Goal: Task Accomplishment & Management: Complete application form

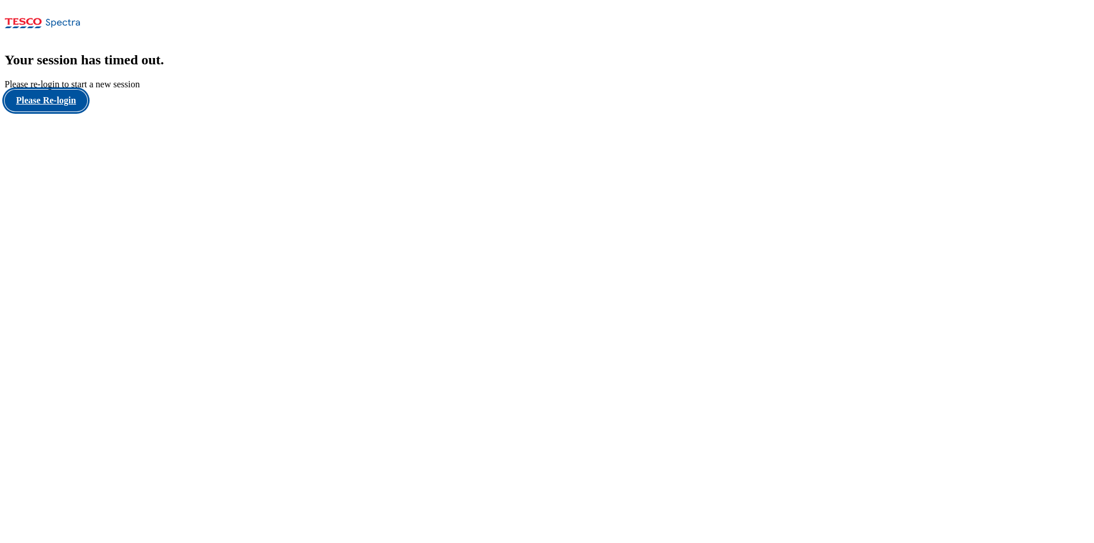
click at [60, 111] on button "Please Re-login" at bounding box center [46, 101] width 83 height 22
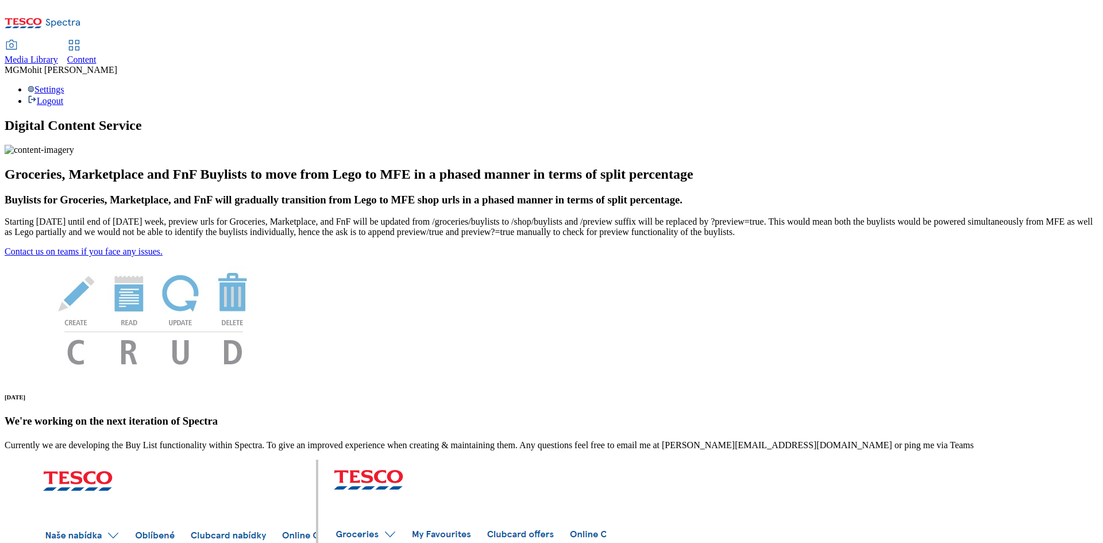
click at [97, 55] on span "Content" at bounding box center [81, 60] width 29 height 10
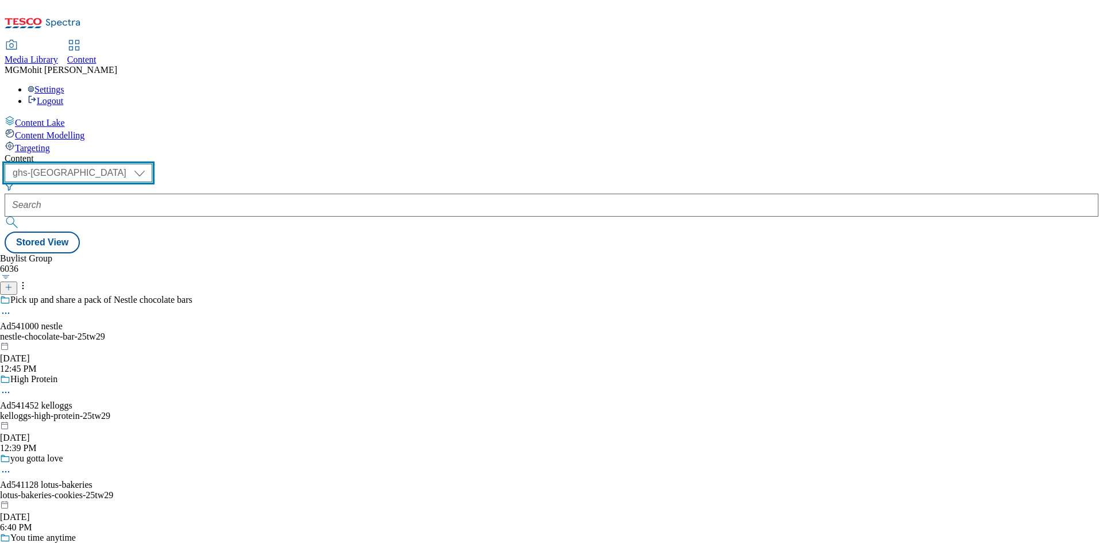
drag, startPoint x: 192, startPoint y: 80, endPoint x: 194, endPoint y: 94, distance: 13.3
click at [152, 164] on select "ghs-roi ghs-[GEOGRAPHIC_DATA]" at bounding box center [79, 173] width 148 height 18
select select "ghs-roi"
click at [149, 164] on select "ghs-roi ghs-[GEOGRAPHIC_DATA]" at bounding box center [79, 173] width 148 height 18
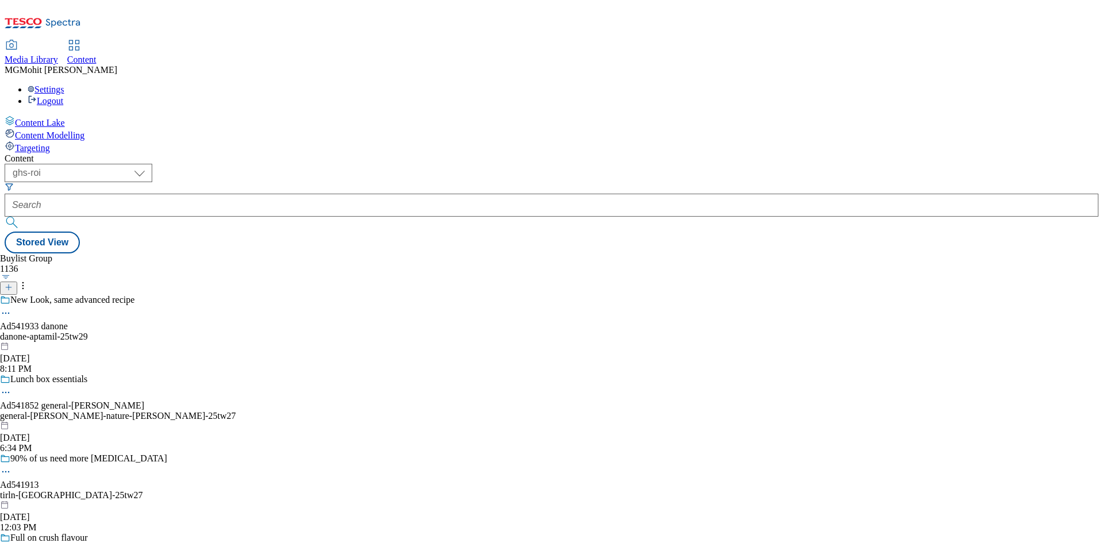
click at [13, 283] on icon at bounding box center [9, 287] width 8 height 8
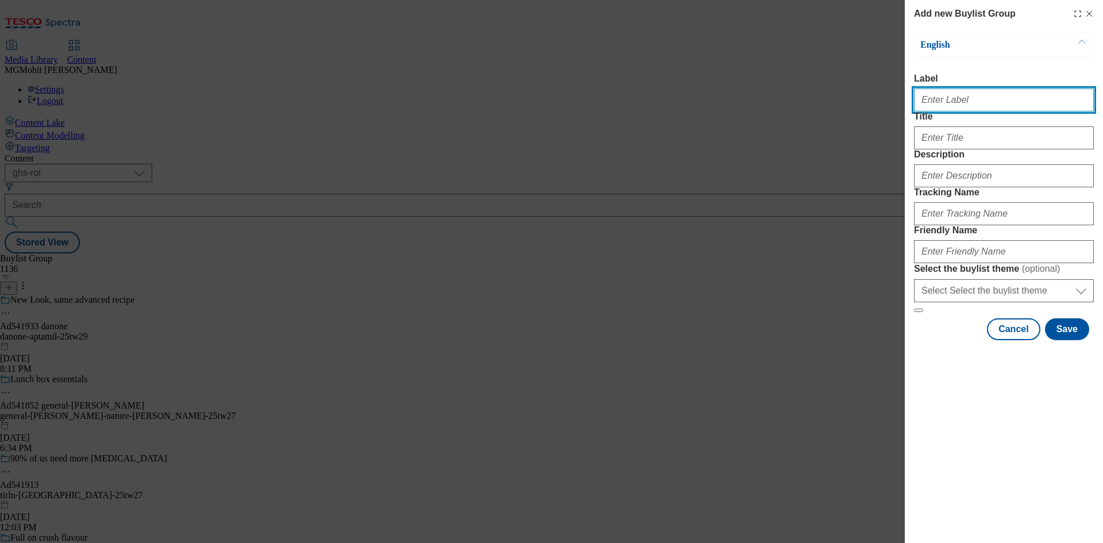
click at [956, 107] on input "Label" at bounding box center [1004, 99] width 180 height 23
paste input "Ad541805 suntory"
type input "Ad541805 suntory"
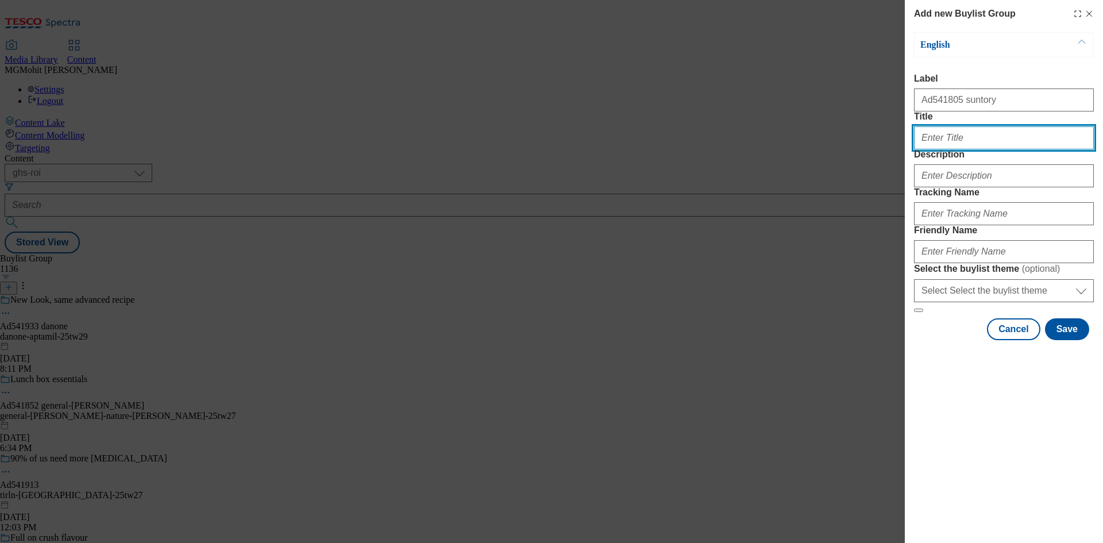
paste input "Vegas [DATE]"
type input "Vegas [DATE]"
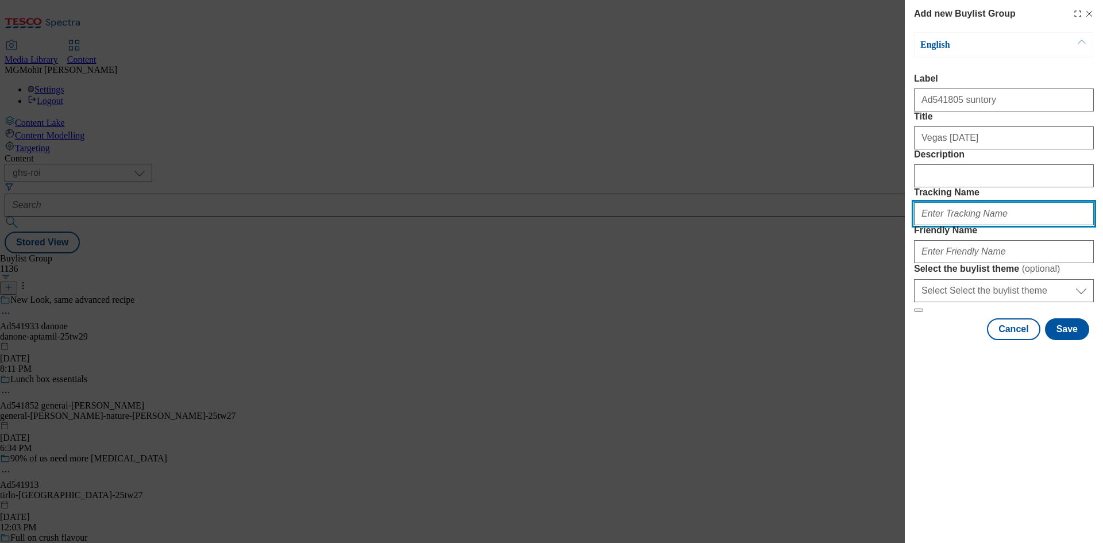
paste input "DH_AD541805"
type input "DH_AD541805"
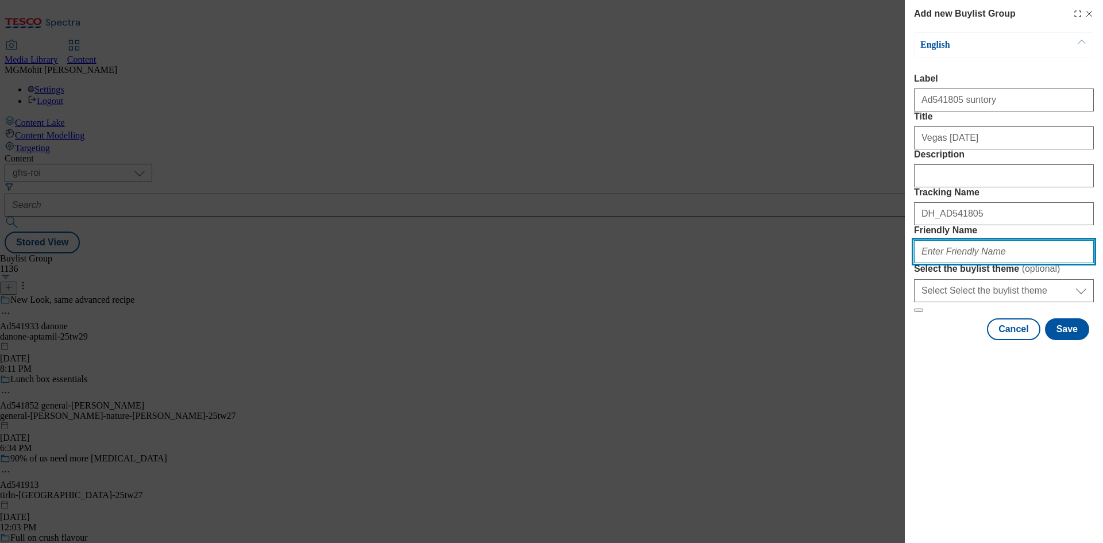
paste input "suntory-celsius-25tw27"
type input "suntory-celsius-25tw27"
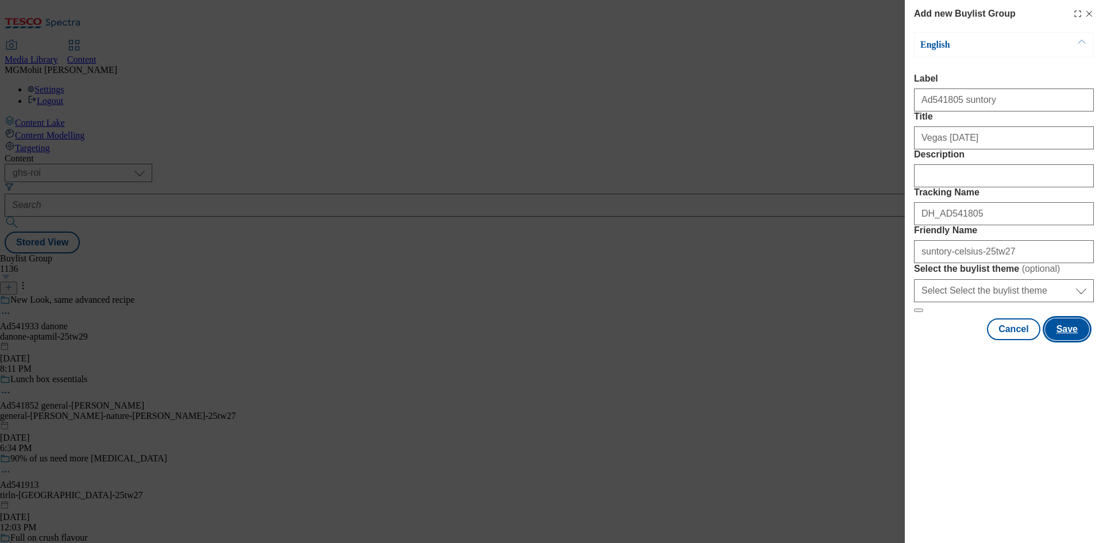
click at [1060, 340] on button "Save" at bounding box center [1067, 329] width 44 height 22
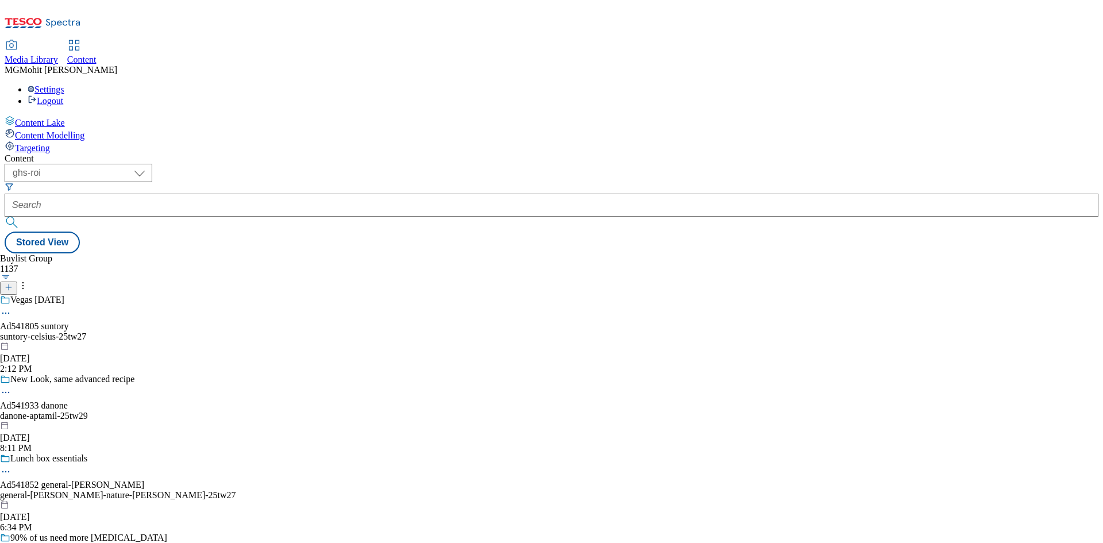
click at [240, 331] on div "suntory-celsius-25tw27" at bounding box center [120, 336] width 240 height 10
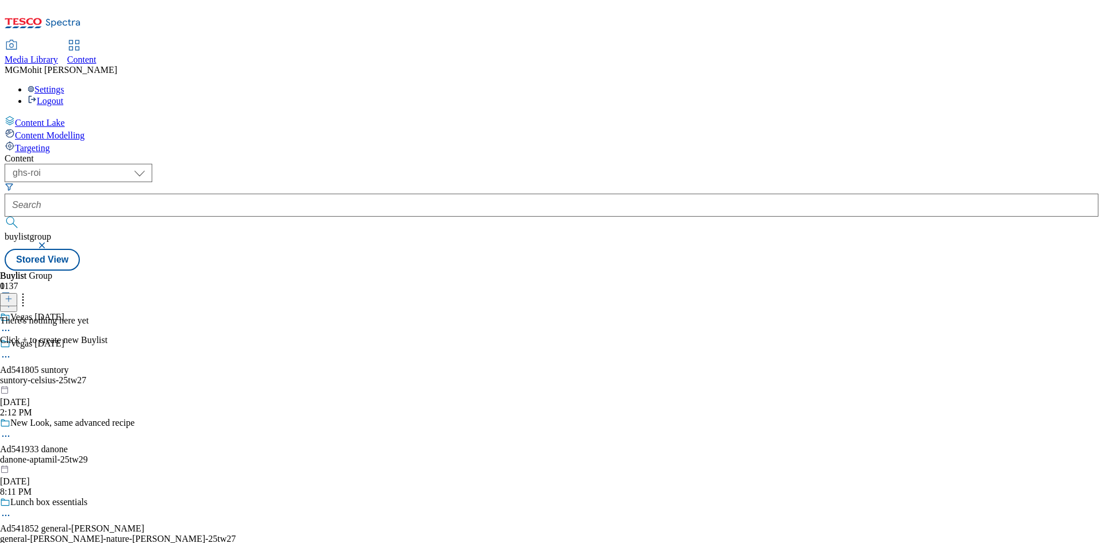
click at [13, 295] on icon at bounding box center [9, 299] width 8 height 8
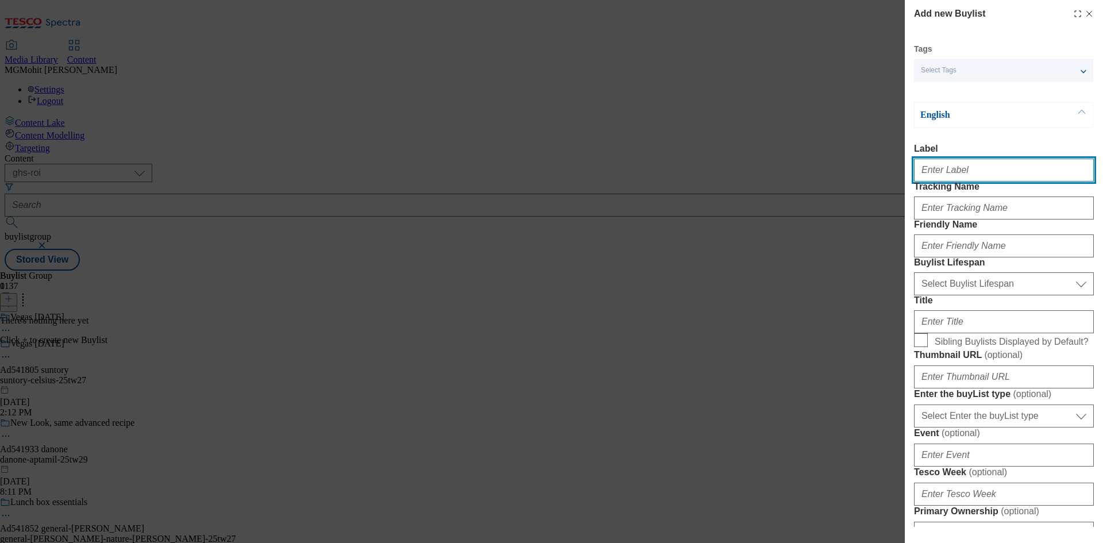
click at [948, 169] on input "Label" at bounding box center [1004, 170] width 180 height 23
paste input "Ad541805"
type input "Ad541805"
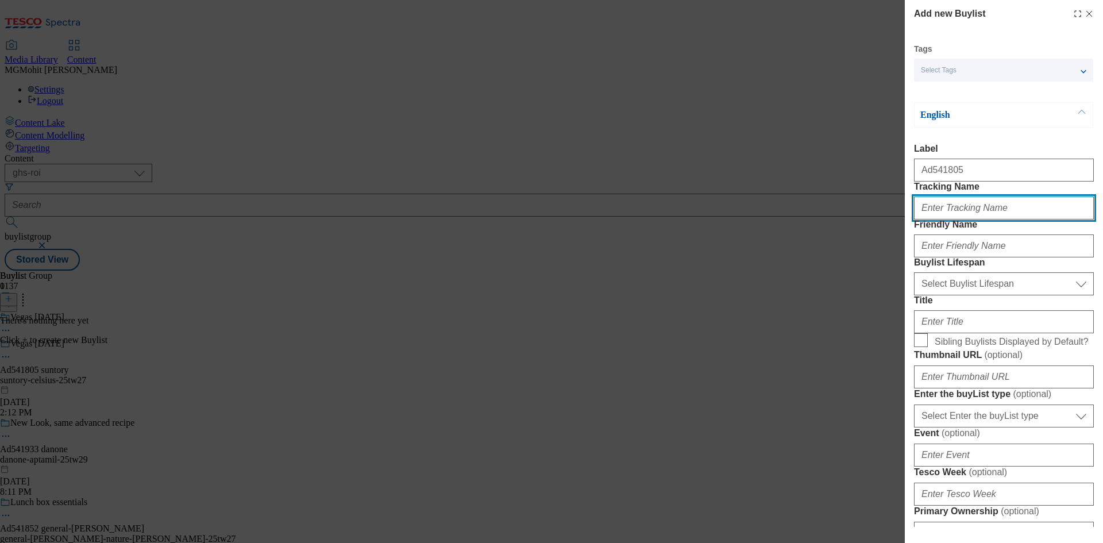
paste input "DH_AD541805"
type input "DH_AD541805"
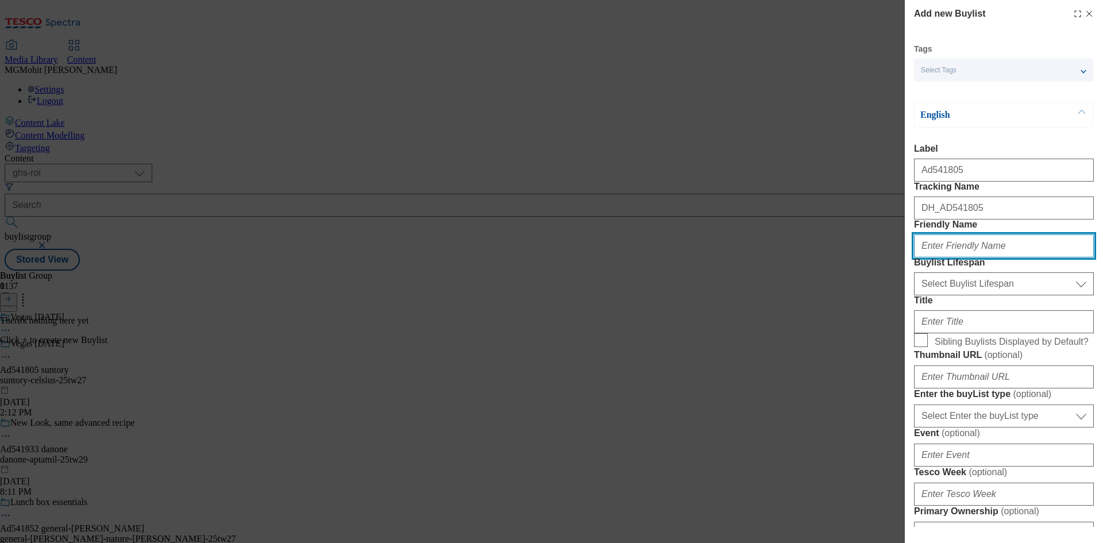
paste input "suntory"
type input "suntory"
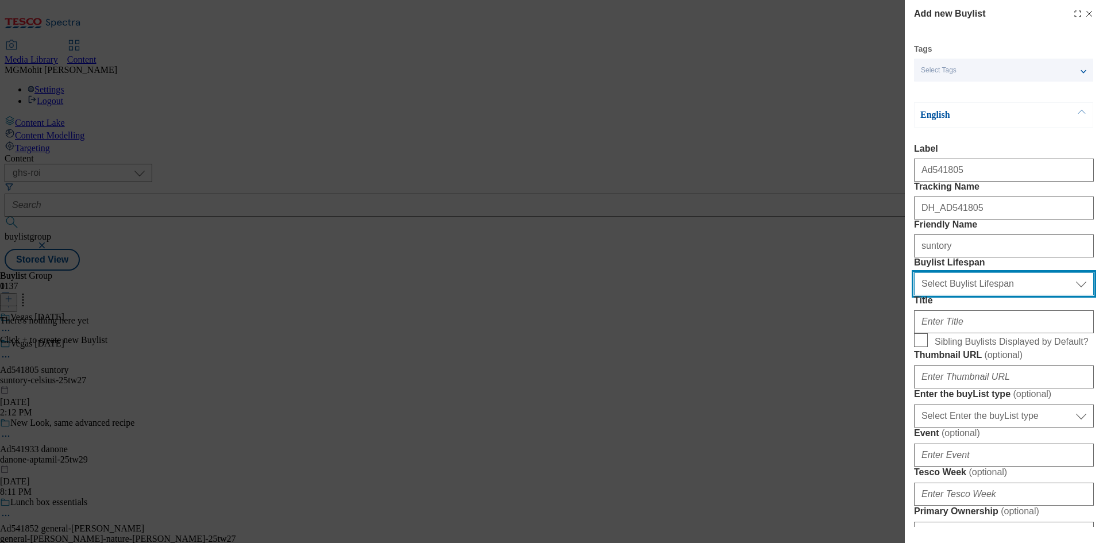
drag, startPoint x: 949, startPoint y: 345, endPoint x: 949, endPoint y: 356, distance: 11.5
click at [949, 295] on select "Select Buylist Lifespan evergreen seasonal tactical" at bounding box center [1004, 283] width 180 height 23
select select "tactical"
click at [914, 295] on select "Select Buylist Lifespan evergreen seasonal tactical" at bounding box center [1004, 283] width 180 height 23
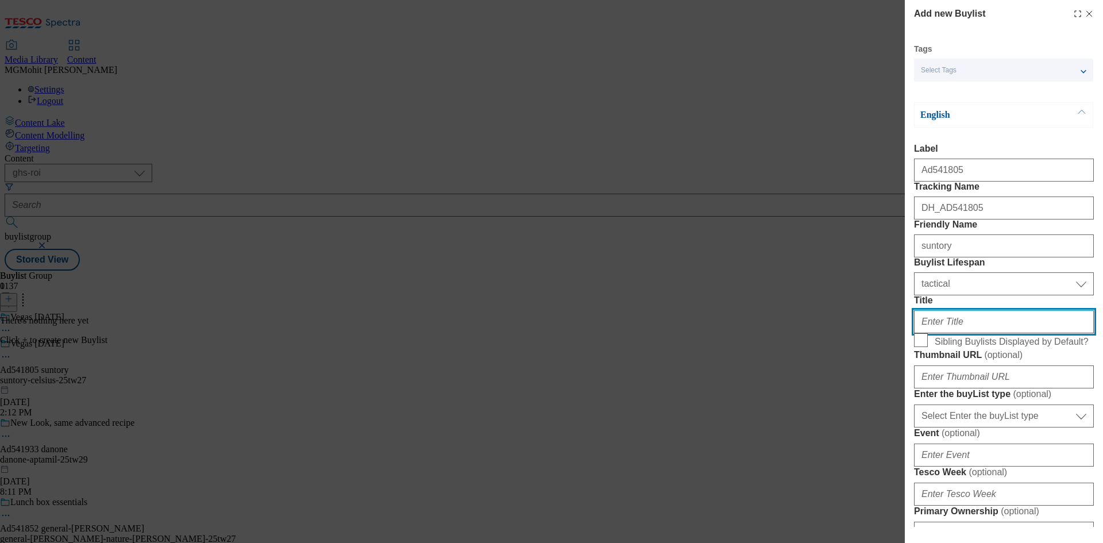
click at [939, 333] on input "Title" at bounding box center [1004, 321] width 180 height 23
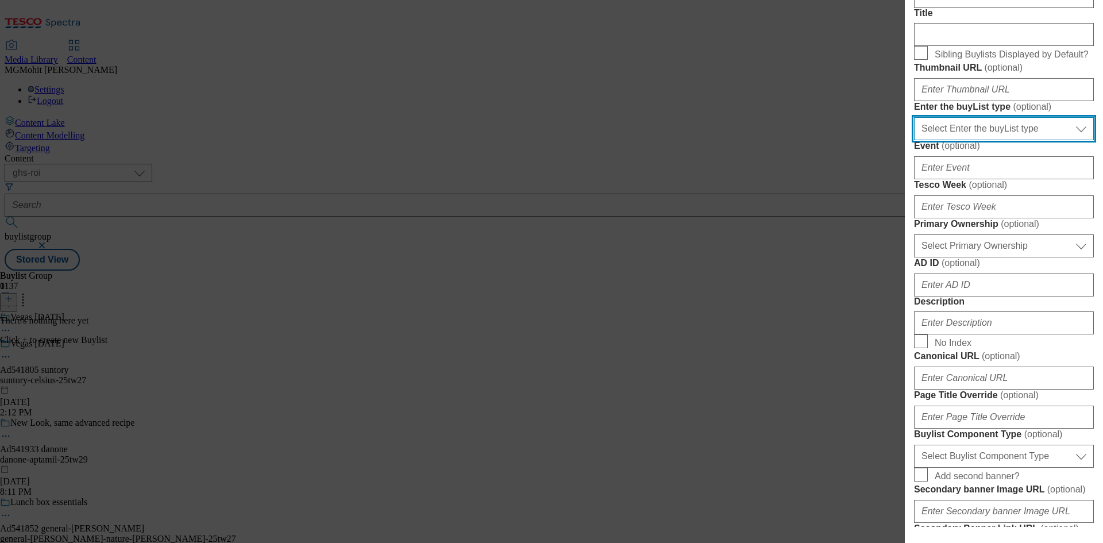
drag, startPoint x: 993, startPoint y: 262, endPoint x: 987, endPoint y: 270, distance: 10.2
click at [993, 140] on select "Select Enter the buyList type event supplier funded long term >4 weeks supplier…" at bounding box center [1004, 128] width 180 height 23
select select "supplier funded short term 1-3 weeks"
click at [914, 140] on select "Select Enter the buyList type event supplier funded long term >4 weeks supplier…" at bounding box center [1004, 128] width 180 height 23
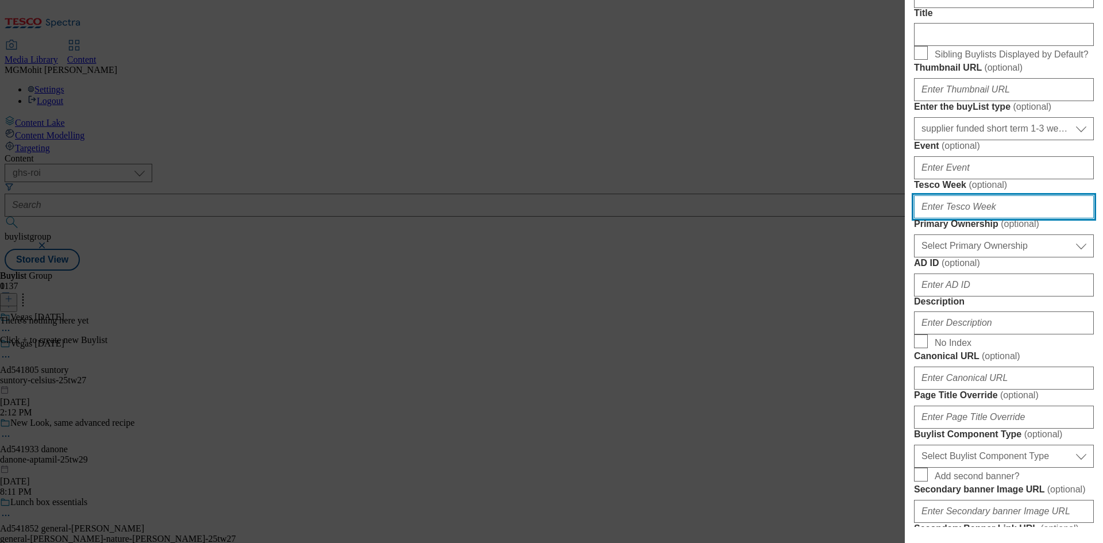
click at [942, 218] on input "Tesco Week ( optional )" at bounding box center [1004, 206] width 180 height 23
type input "27"
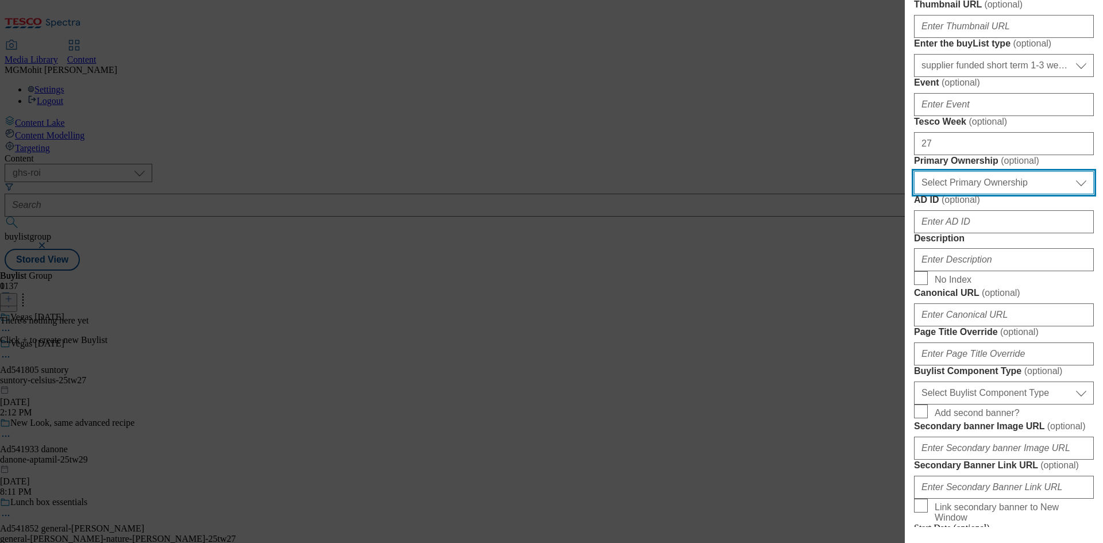
scroll to position [460, 0]
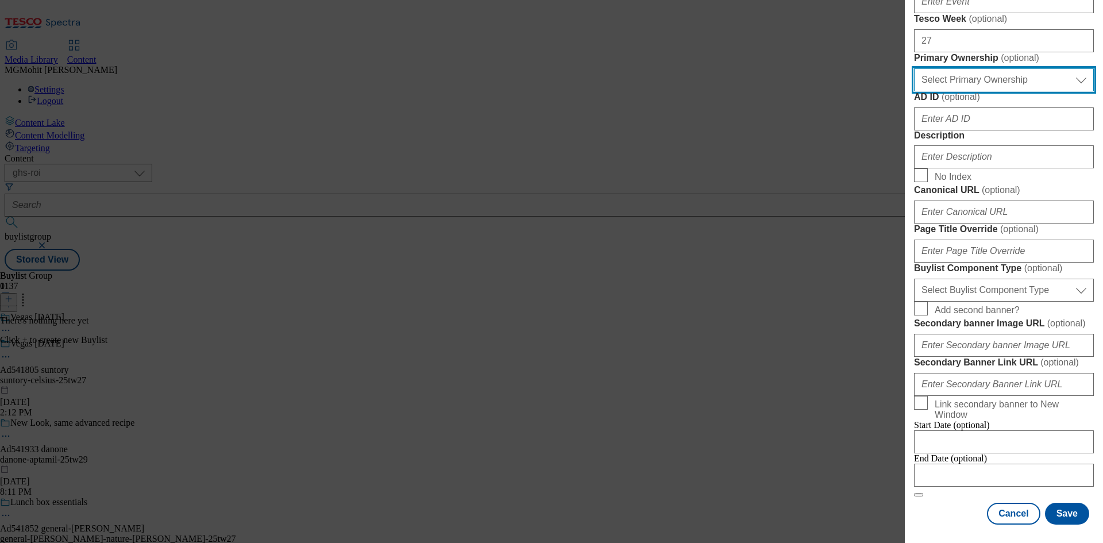
click at [945, 91] on select "Select Primary Ownership [PERSON_NAME]" at bounding box center [1004, 79] width 180 height 23
select select "dunnhumby"
click at [914, 91] on select "Select Primary Ownership [PERSON_NAME]" at bounding box center [1004, 79] width 180 height 23
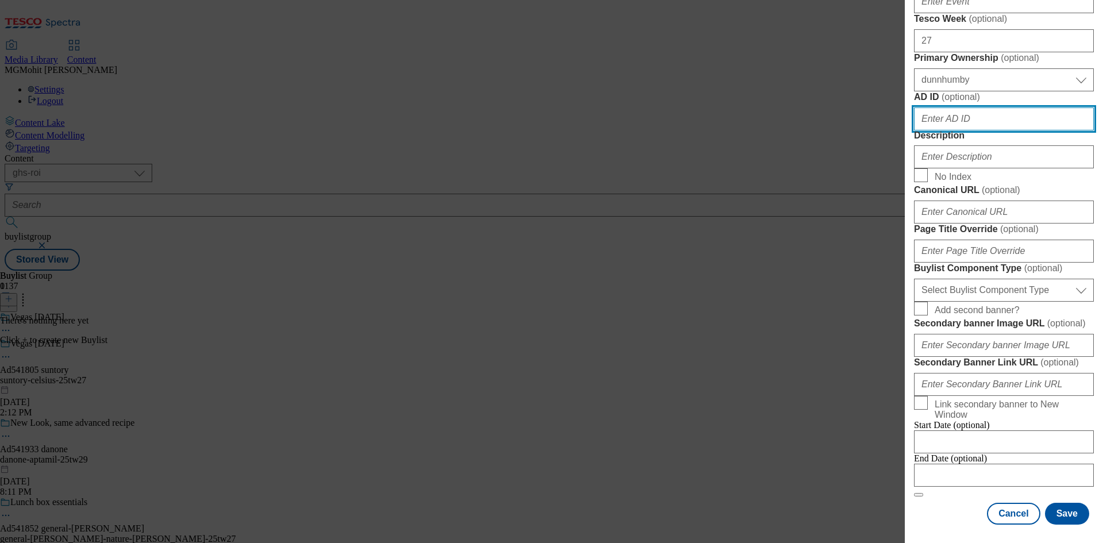
click at [943, 130] on input "AD ID ( optional )" at bounding box center [1004, 118] width 180 height 23
paste input "541805"
type input "541805"
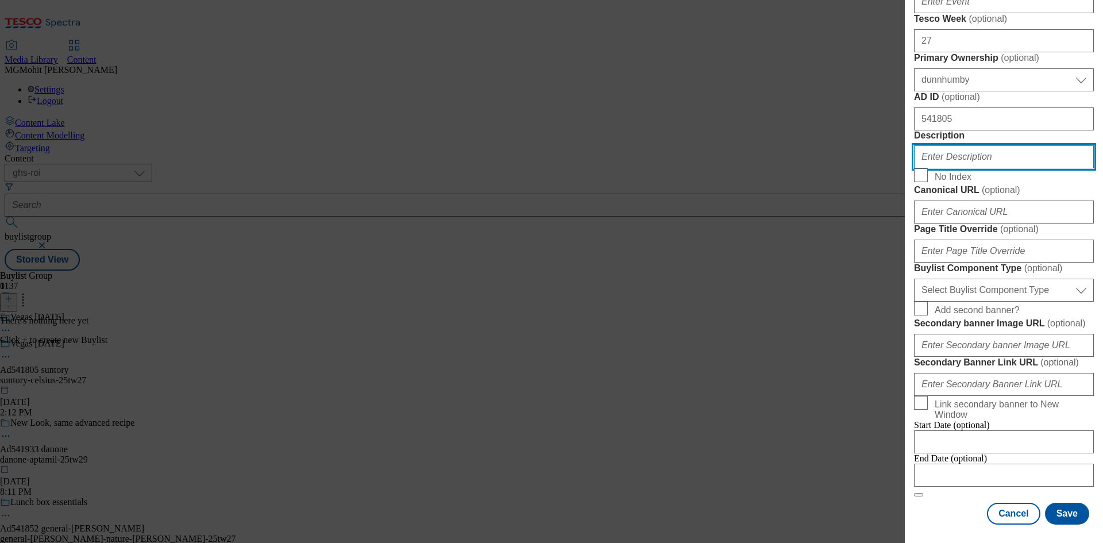
click at [954, 168] on input "Description" at bounding box center [1004, 156] width 180 height 23
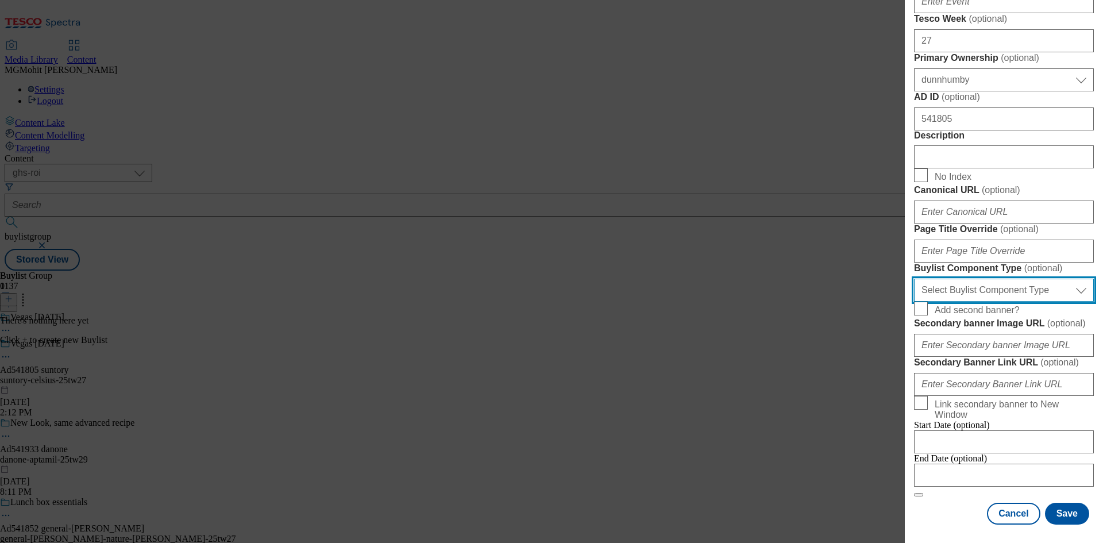
drag, startPoint x: 974, startPoint y: 348, endPoint x: 962, endPoint y: 365, distance: 21.8
click at [974, 302] on select "Select Buylist Component Type Banner Competition Header Meal" at bounding box center [1004, 290] width 180 height 23
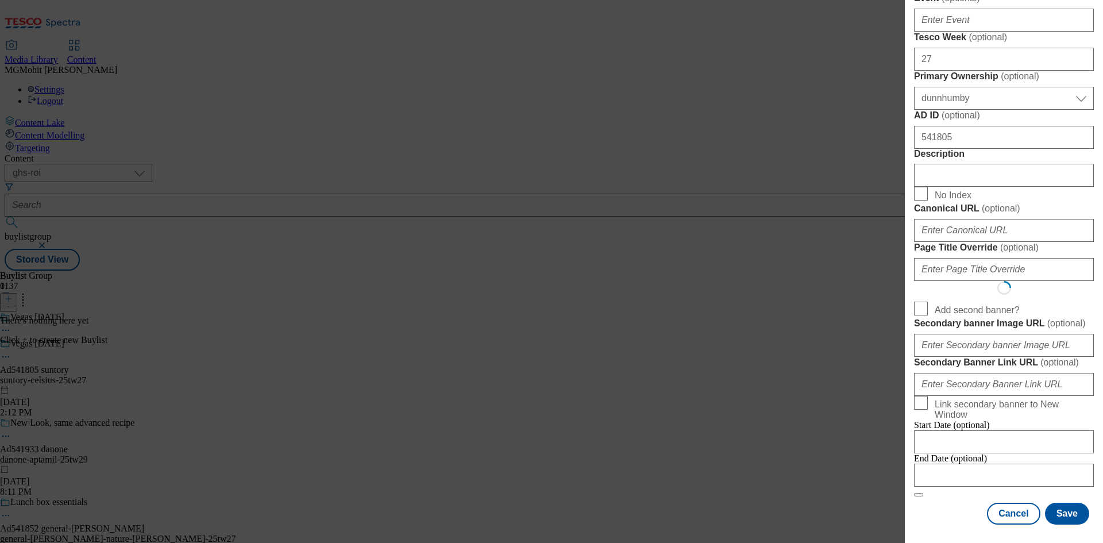
select select "Banner"
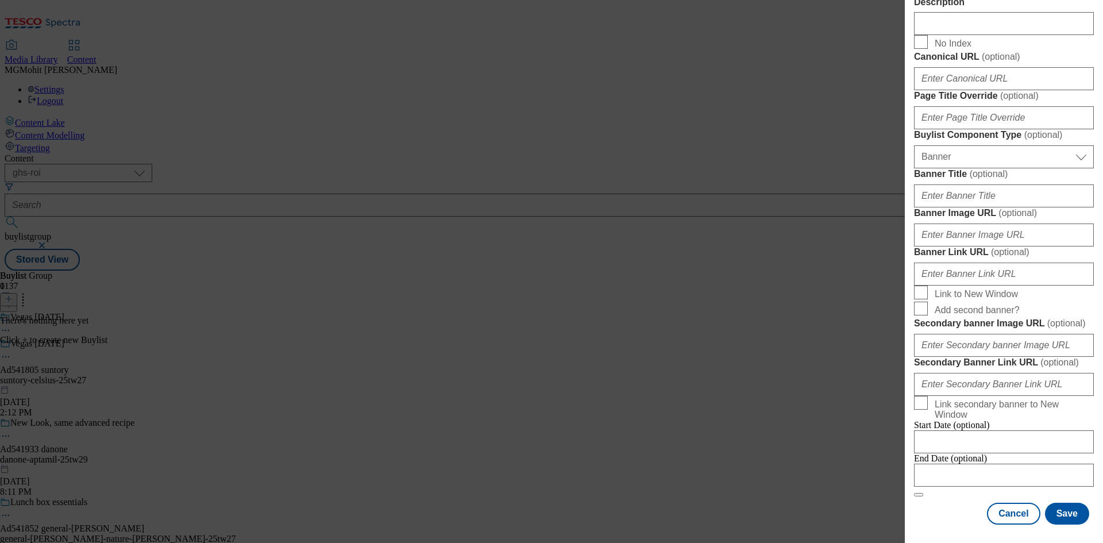
scroll to position [1077, 0]
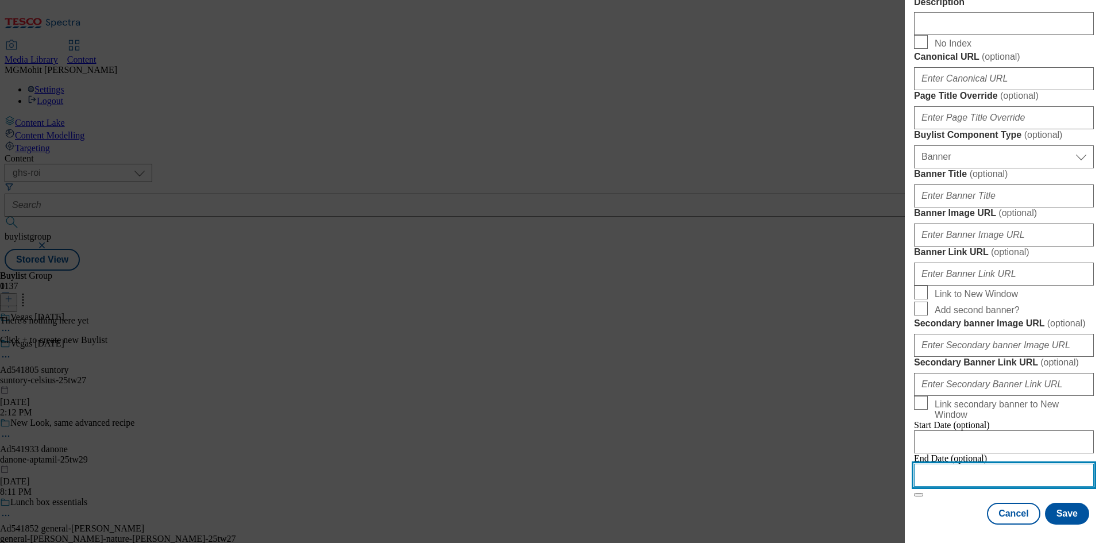
click at [952, 464] on input "Modal" at bounding box center [1004, 475] width 180 height 23
select select "2025"
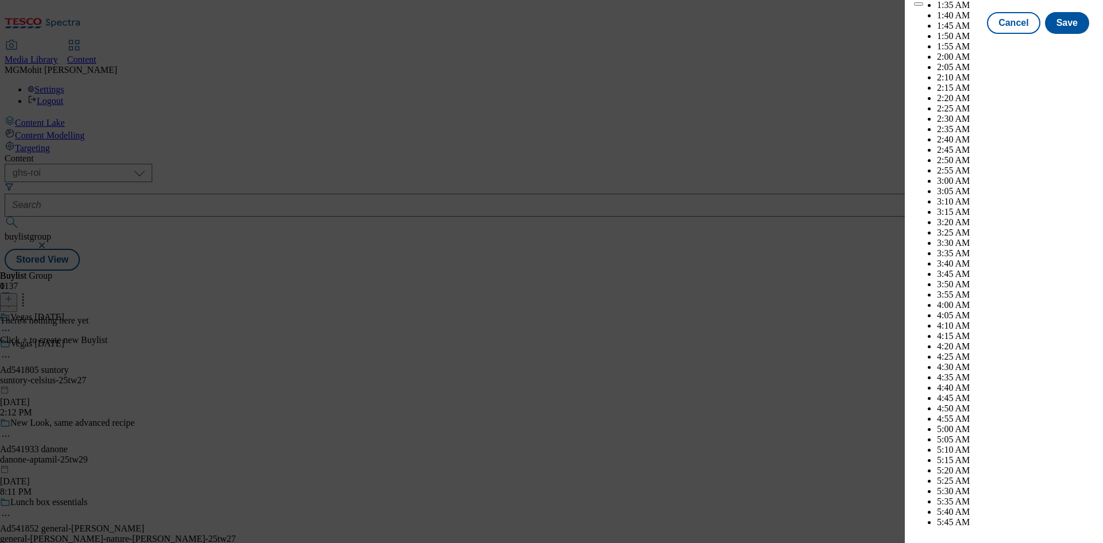
scroll to position [3604, 0]
select select "November"
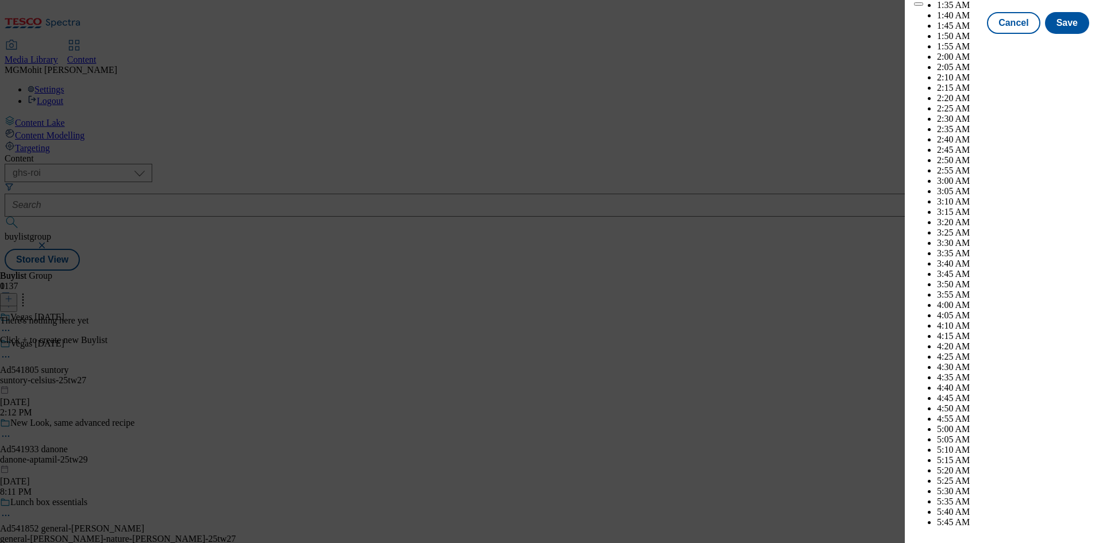
click at [1054, 44] on button "Save" at bounding box center [1067, 33] width 44 height 22
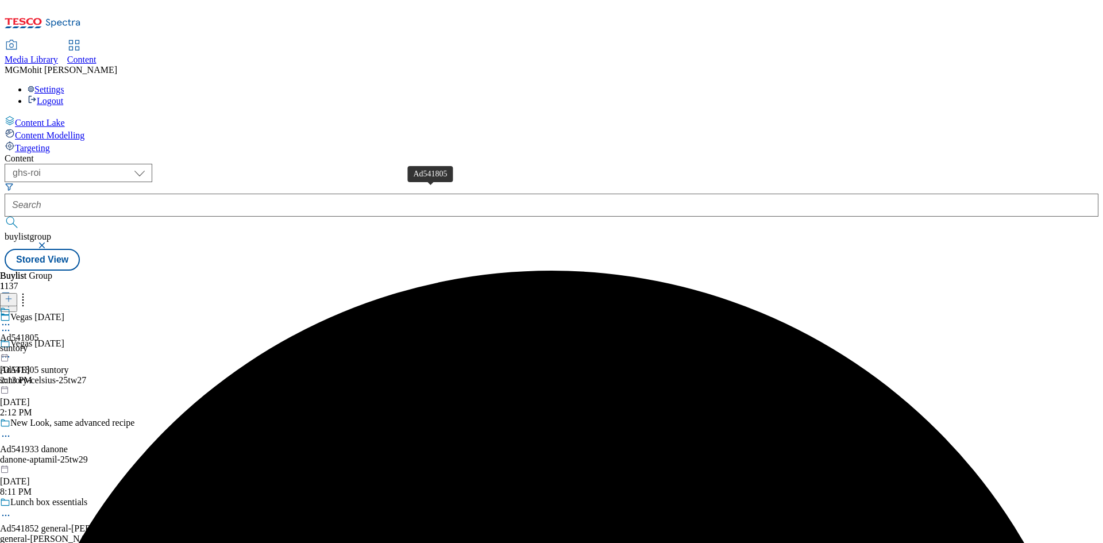
click at [39, 333] on span "Ad541805" at bounding box center [19, 338] width 39 height 10
click at [13, 295] on icon at bounding box center [9, 299] width 8 height 8
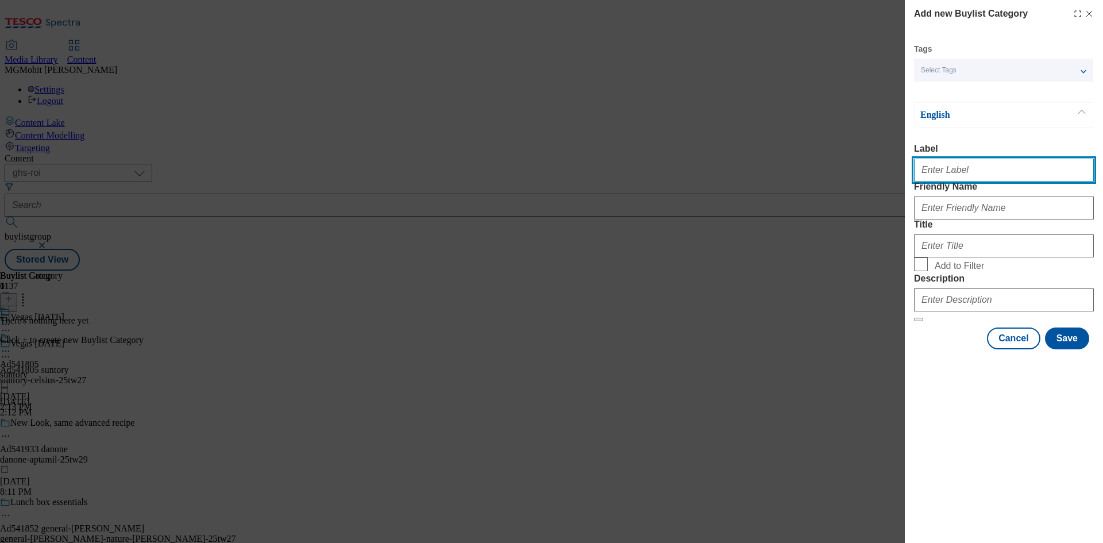
click at [939, 170] on input "Label" at bounding box center [1004, 170] width 180 height 23
paste input "Ad541805"
type input "Ad541805"
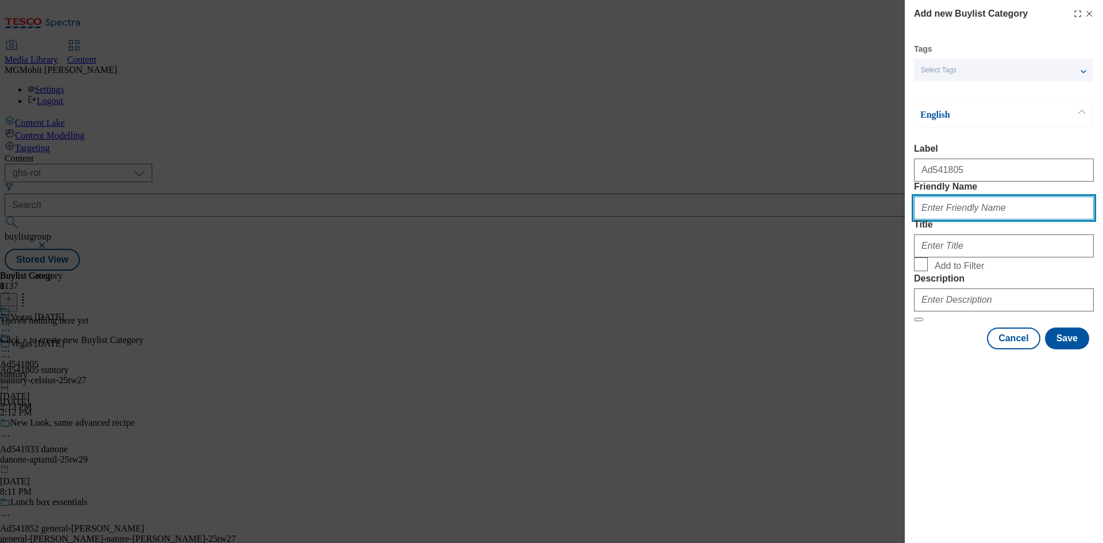
paste input "suntory-celsius-"
type input "suntory-celsius"
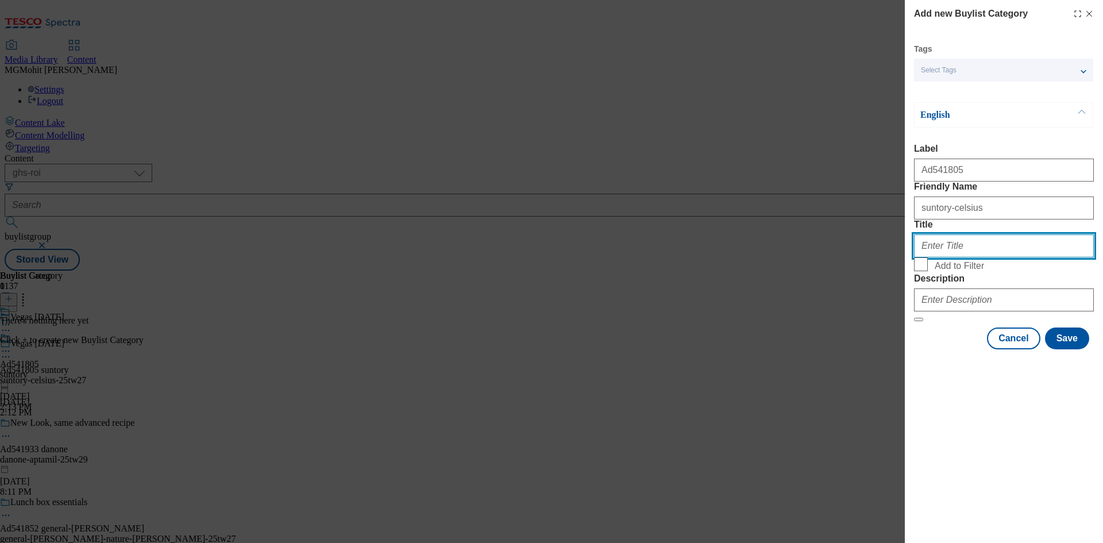
click at [936, 257] on input "Title" at bounding box center [1004, 245] width 180 height 23
paste input "Suntory"
type input "Suntory"
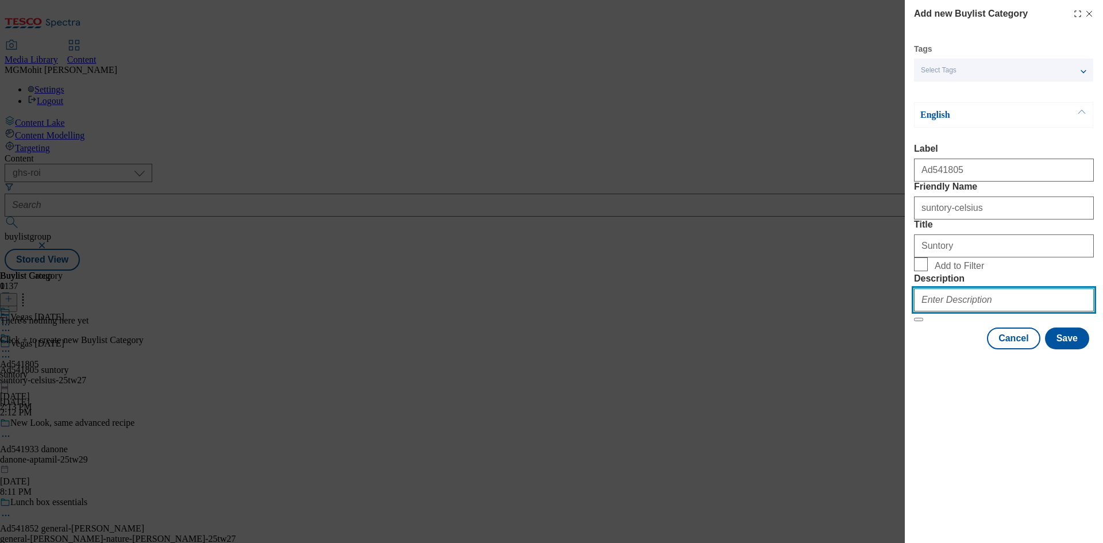
click at [971, 311] on input "Description" at bounding box center [1004, 299] width 180 height 23
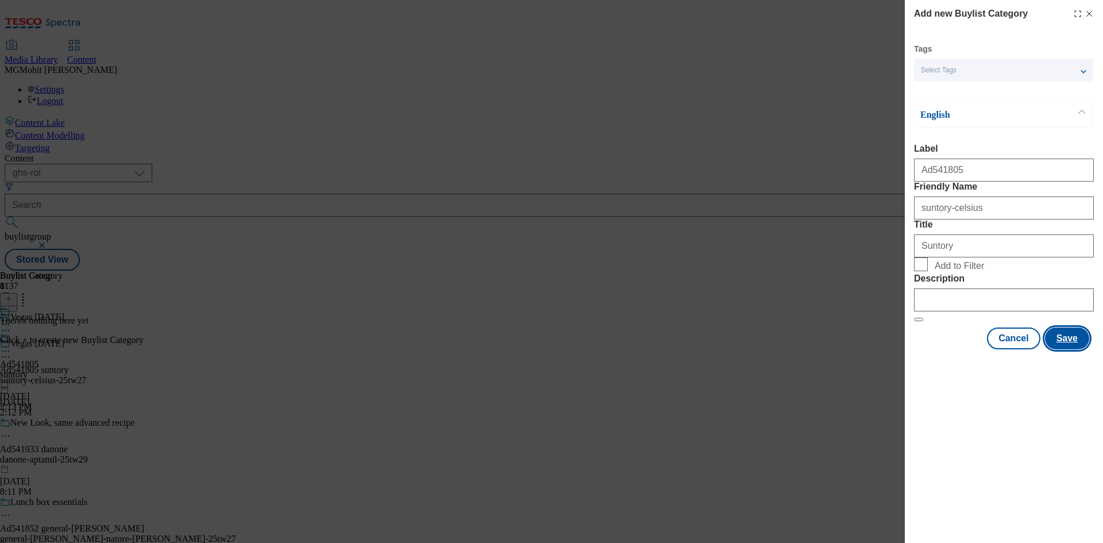
click at [1060, 349] on button "Save" at bounding box center [1067, 338] width 44 height 22
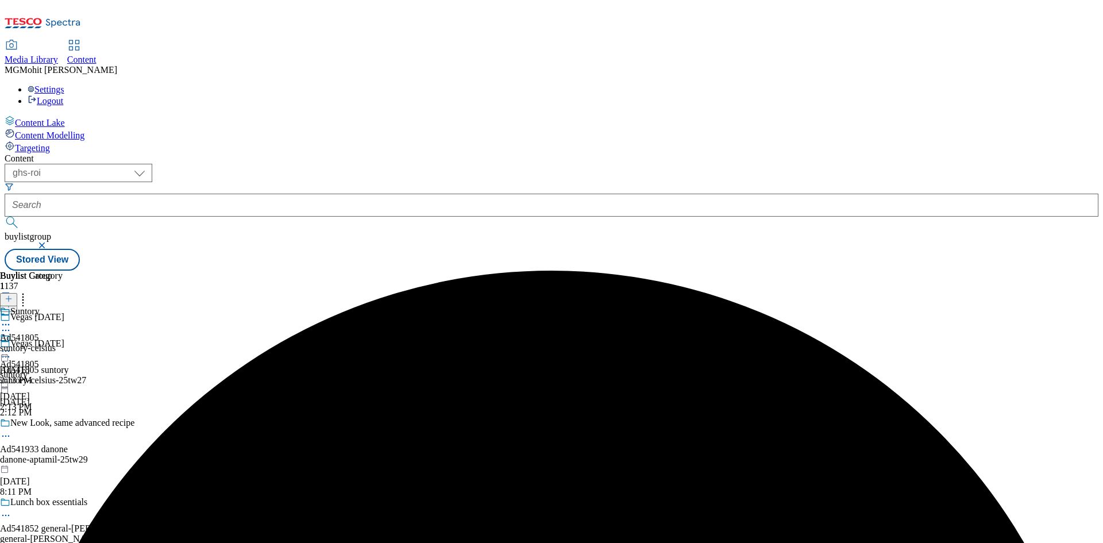
click at [63, 343] on div "suntory-celsius" at bounding box center [31, 348] width 63 height 10
click at [13, 295] on icon at bounding box center [9, 299] width 8 height 8
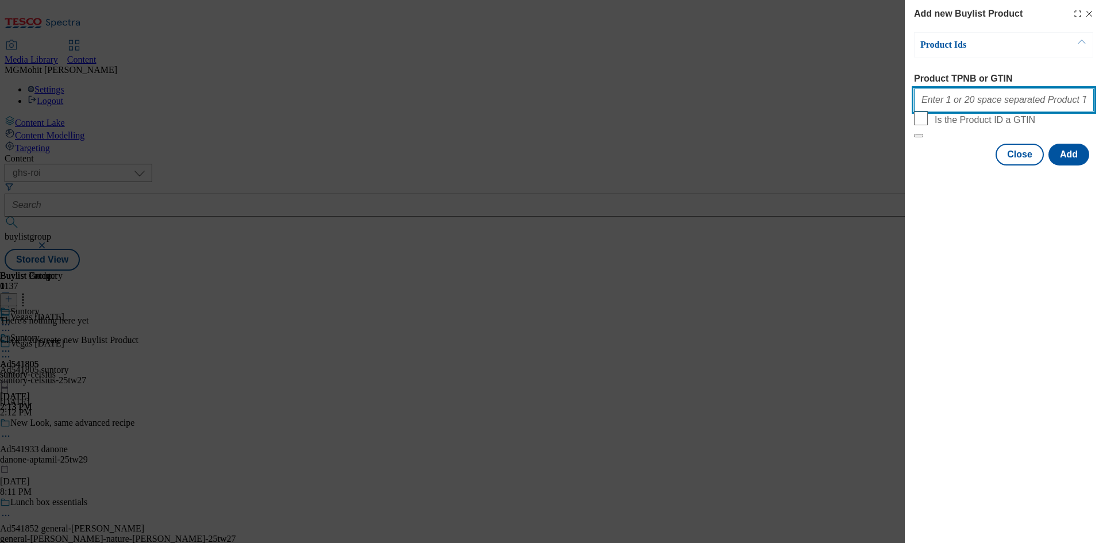
click at [964, 109] on input "Product TPNB or GTIN" at bounding box center [1004, 99] width 180 height 23
paste input "93538645 93482122"
type input "93538645 93482122"
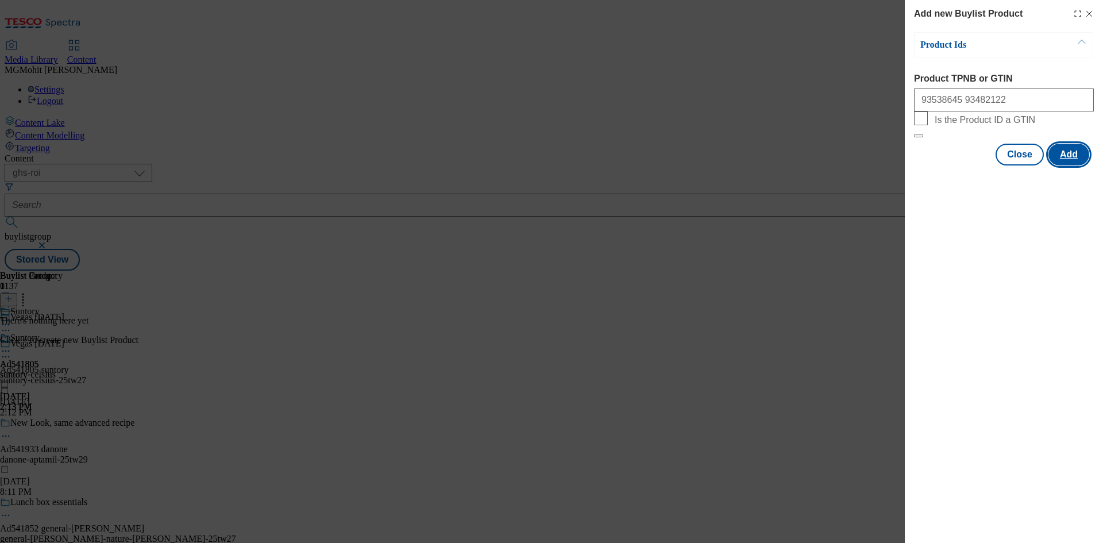
click at [1062, 165] on button "Add" at bounding box center [1068, 155] width 41 height 22
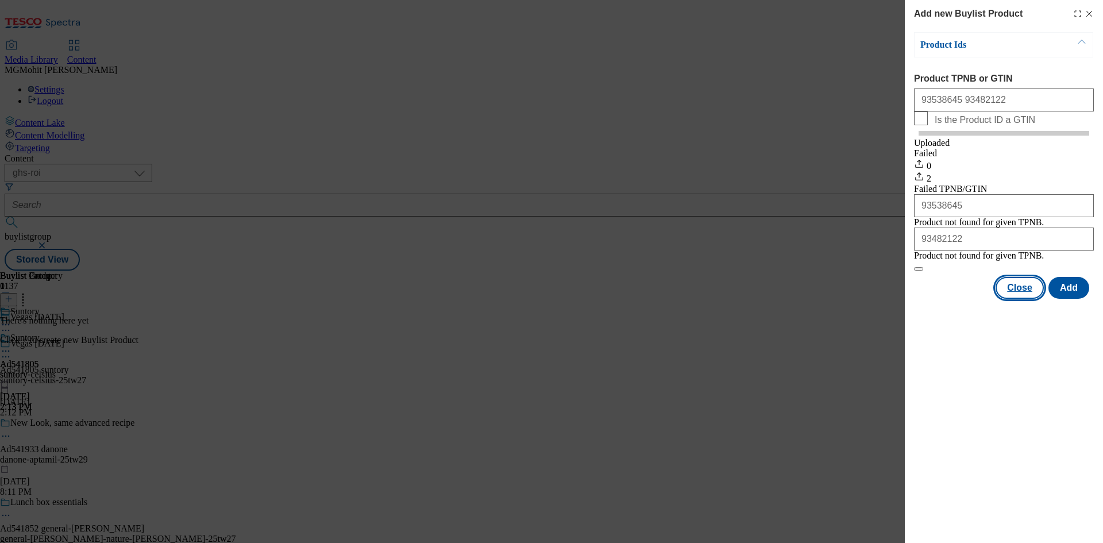
click at [1021, 299] on button "Close" at bounding box center [1020, 288] width 48 height 22
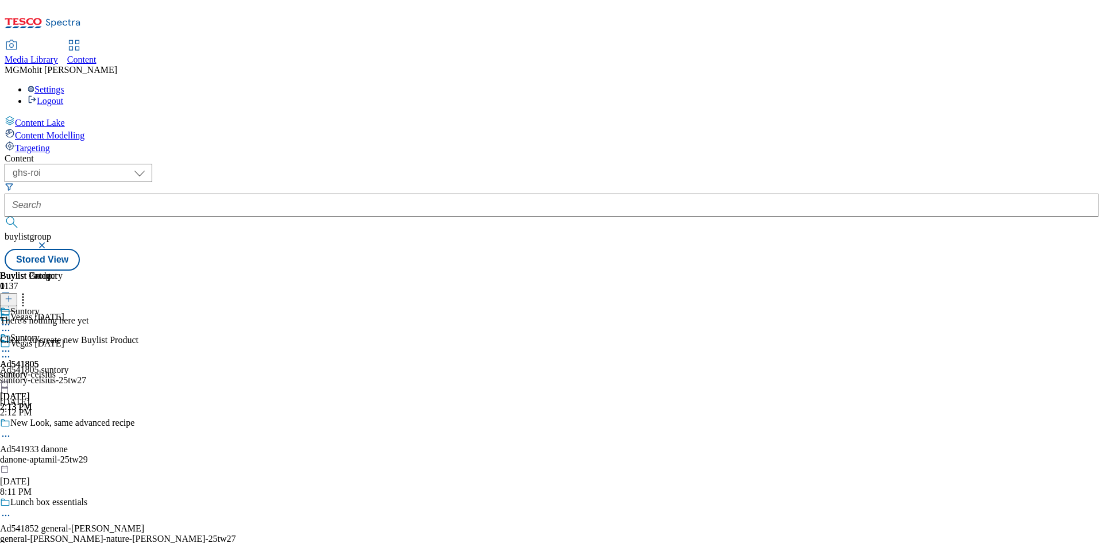
click at [13, 295] on icon at bounding box center [9, 299] width 8 height 8
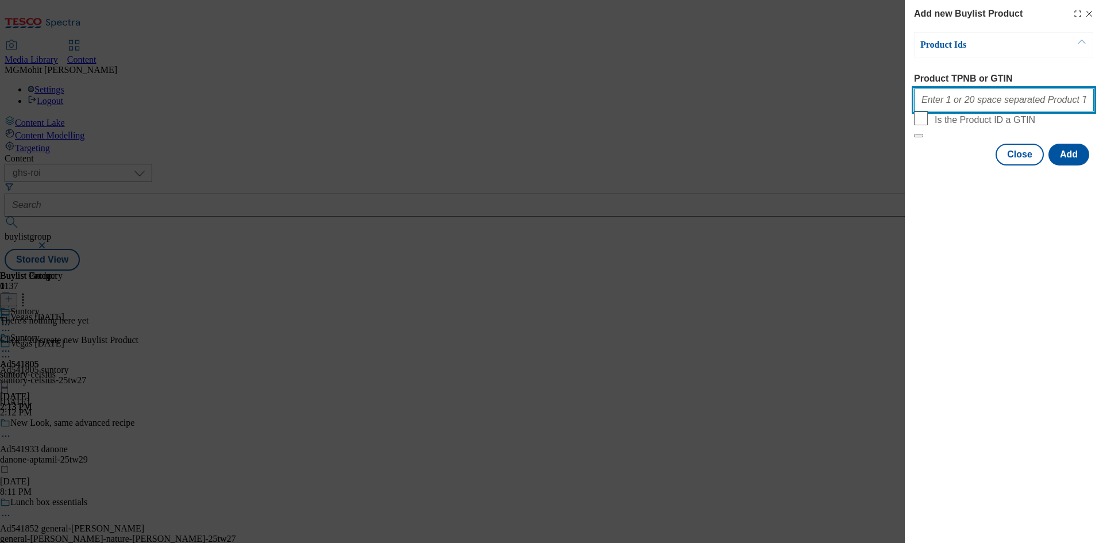
click at [973, 106] on input "Product TPNB or GTIN" at bounding box center [1004, 99] width 180 height 23
paste input "93538645 93482122"
type input "93538645 93482122"
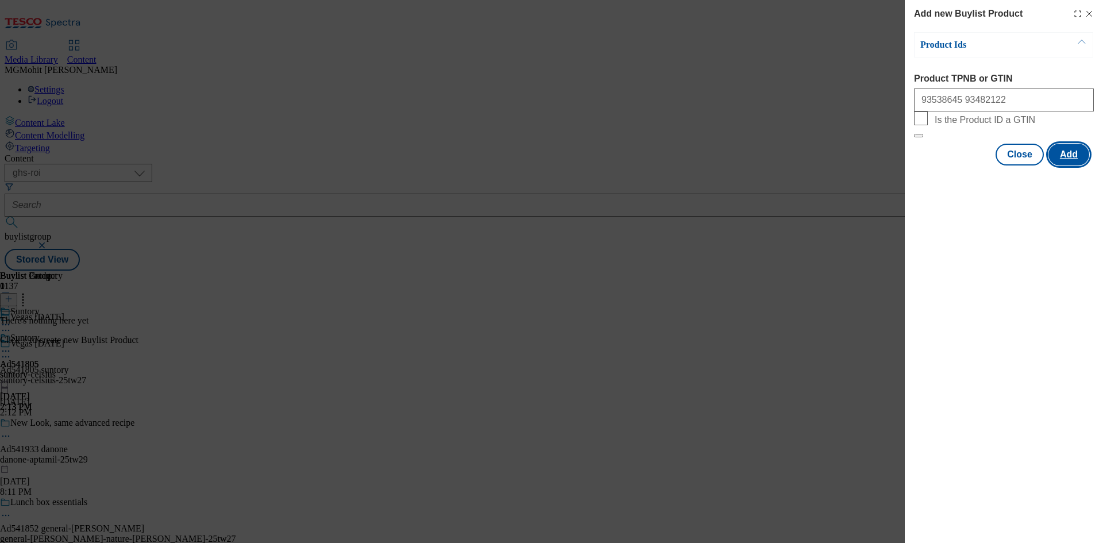
click at [1071, 165] on button "Add" at bounding box center [1068, 155] width 41 height 22
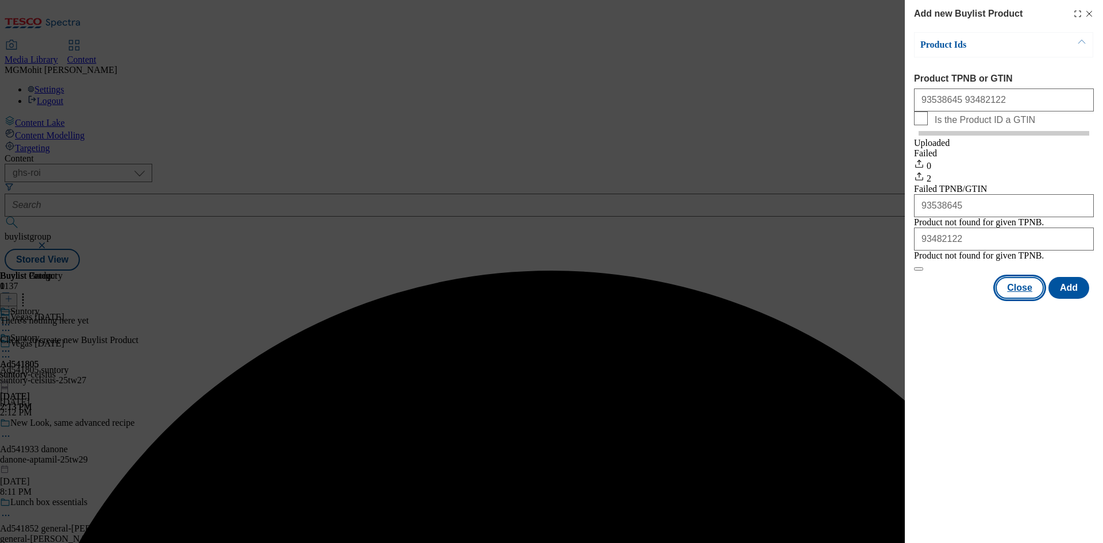
click at [1013, 299] on button "Close" at bounding box center [1020, 288] width 48 height 22
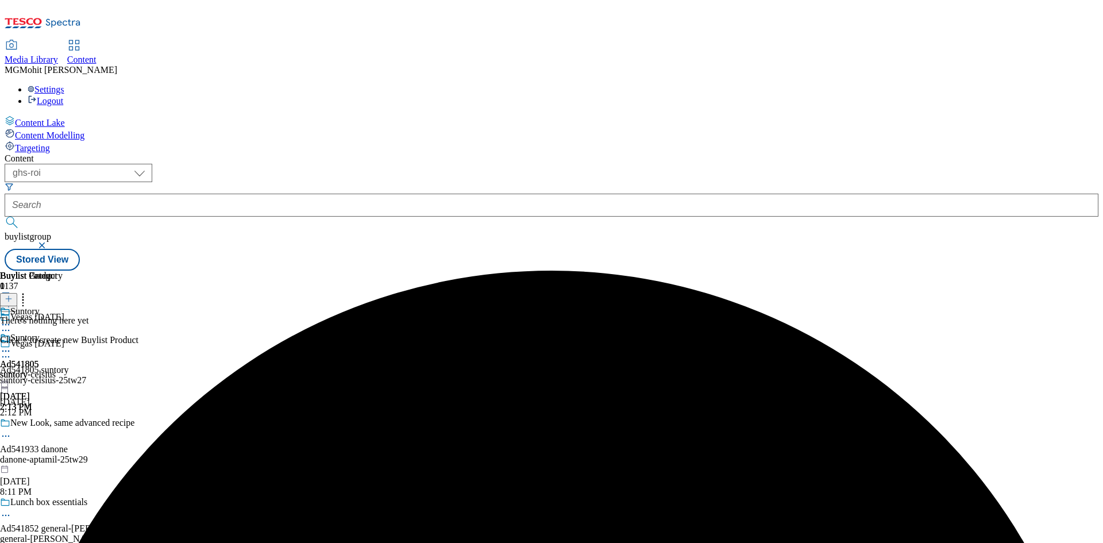
click at [11, 345] on icon at bounding box center [5, 350] width 11 height 11
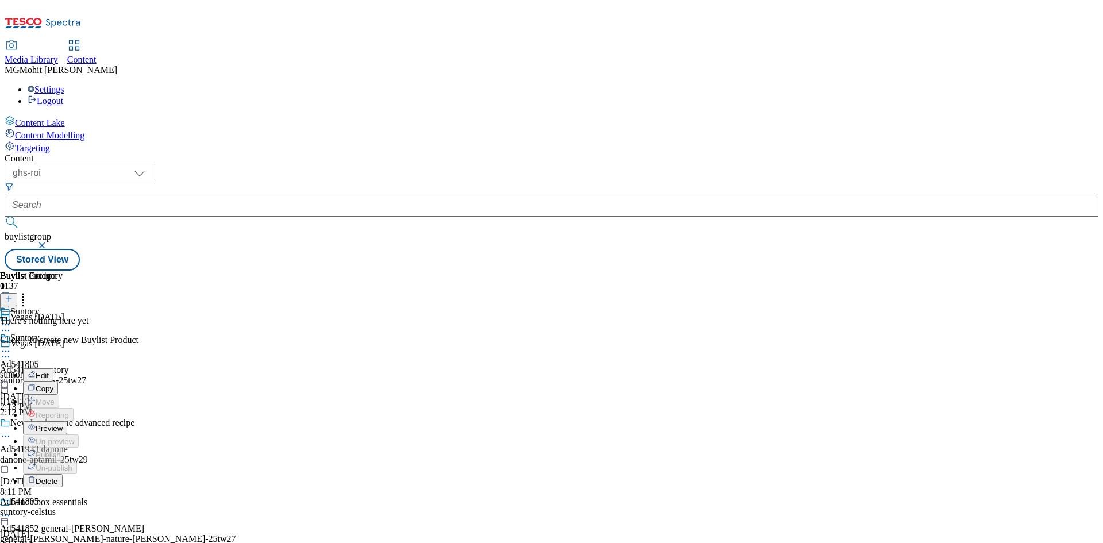
click at [63, 424] on span "Preview" at bounding box center [49, 428] width 27 height 9
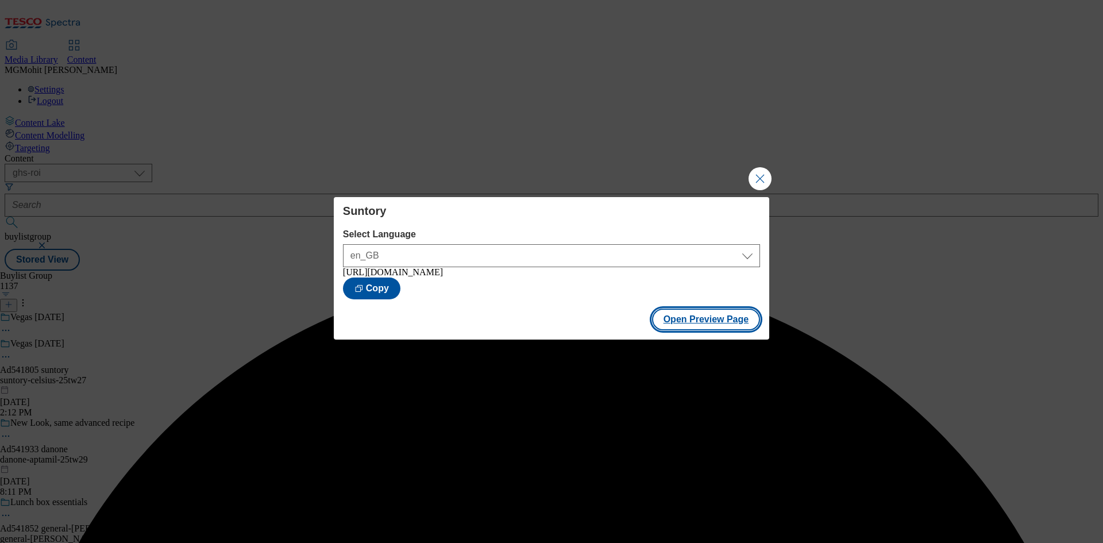
click at [693, 329] on button "Open Preview Page" at bounding box center [706, 319] width 109 height 22
